Goal: Task Accomplishment & Management: Complete application form

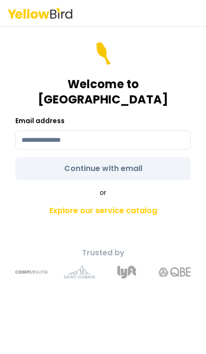
click at [41, 130] on input at bounding box center [102, 139] width 175 height 19
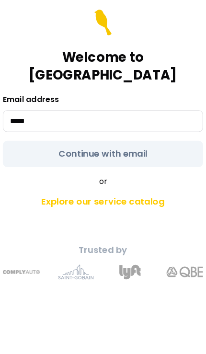
type input "******"
type input "**********"
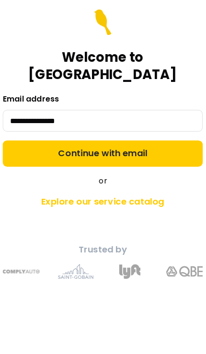
click at [35, 157] on button "Continue with email" at bounding box center [102, 168] width 175 height 23
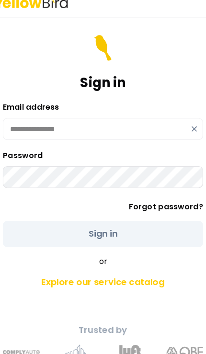
click at [90, 205] on button "Sign in" at bounding box center [102, 216] width 175 height 23
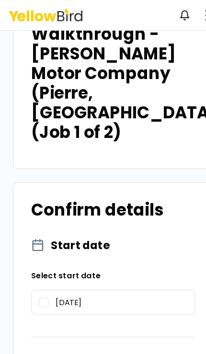
click at [133, 254] on label "[DATE]" at bounding box center [103, 264] width 143 height 21
click at [47, 260] on button "[DATE]" at bounding box center [42, 265] width 10 height 10
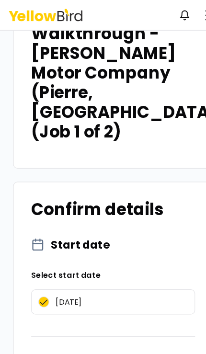
click at [141, 254] on label "[DATE]" at bounding box center [103, 264] width 143 height 21
click at [47, 260] on button "[DATE]" at bounding box center [42, 265] width 10 height 10
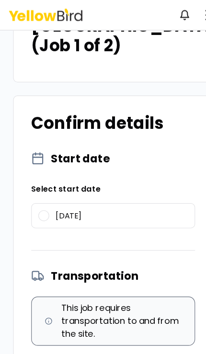
scroll to position [445, 0]
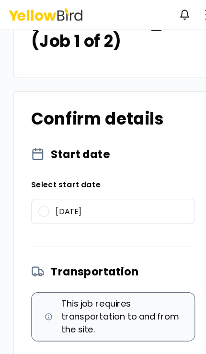
click at [71, 331] on label "Yes" at bounding box center [66, 341] width 69 height 21
click at [47, 336] on button "Yes" at bounding box center [42, 341] width 10 height 10
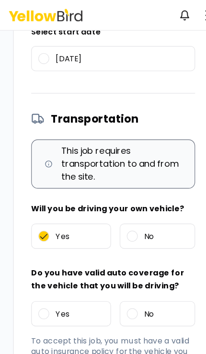
scroll to position [592, 0]
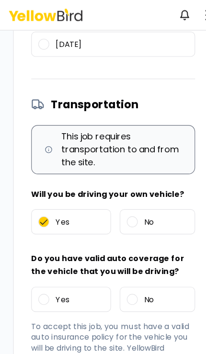
click at [67, 252] on label "Yes" at bounding box center [66, 262] width 69 height 21
click at [47, 258] on button "Yes" at bounding box center [42, 263] width 10 height 10
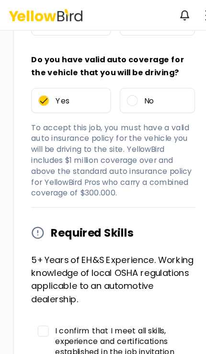
scroll to position [766, 0]
click at [120, 285] on span "I confirm that I meet all skills, experience and certifications established in …" at bounding box center [110, 313] width 117 height 56
click at [46, 285] on button "I confirm that I meet all skills, experience and certifications established in …" at bounding box center [42, 290] width 10 height 10
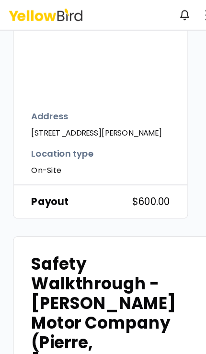
scroll to position [147, 0]
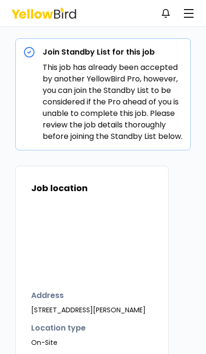
click at [181, 13] on button "button" at bounding box center [188, 13] width 19 height 19
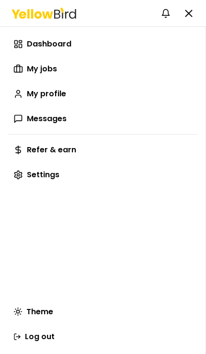
click at [34, 67] on span "My jobs" at bounding box center [42, 68] width 30 height 11
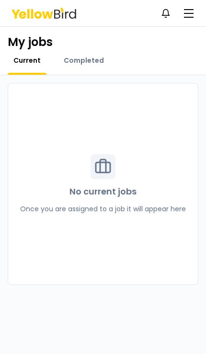
click at [65, 59] on span "Completed" at bounding box center [84, 61] width 40 height 10
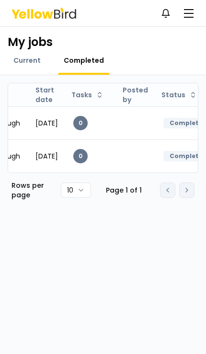
scroll to position [0, 466]
click at [188, 13] on span "button" at bounding box center [189, 13] width 10 height 1
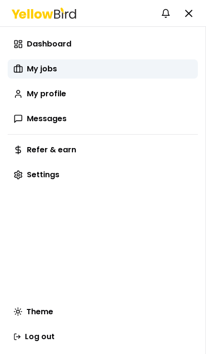
click at [102, 49] on link "Dashboard" at bounding box center [103, 43] width 190 height 19
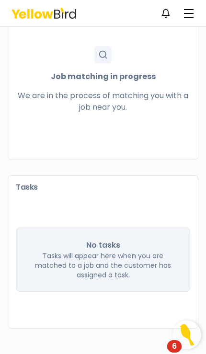
scroll to position [172, 0]
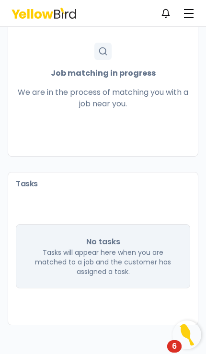
click at [183, 336] on img "Open Resource Center, 6 new notifications" at bounding box center [186, 334] width 29 height 29
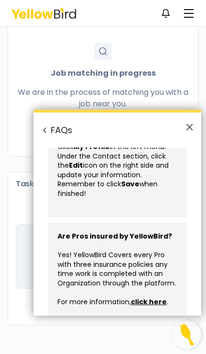
scroll to position [495, 0]
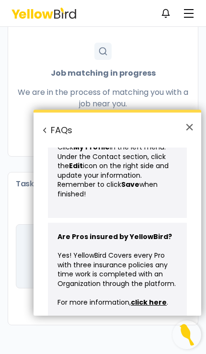
click at [54, 128] on h2 "FAQs" at bounding box center [118, 129] width 168 height 35
click at [58, 129] on h2 "FAQs" at bounding box center [118, 129] width 168 height 35
click at [49, 127] on button "Back to Resource Center Home" at bounding box center [45, 130] width 10 height 10
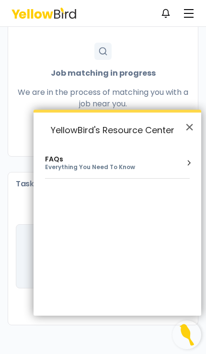
click at [176, 77] on div "Job matching in progress We are in the process of matching you with a job near …" at bounding box center [103, 80] width 190 height 75
